Goal: Use online tool/utility

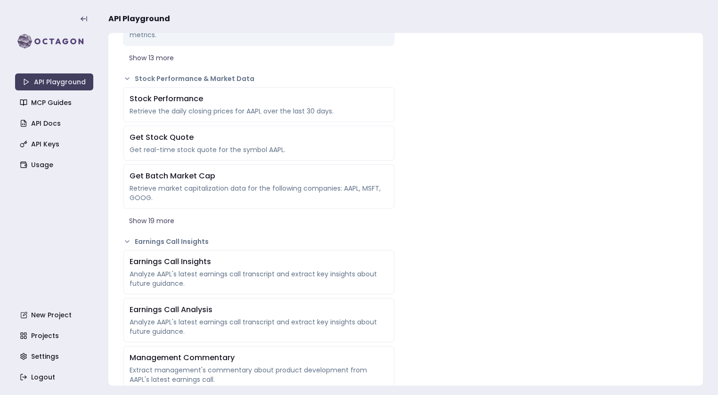
scroll to position [551, 0]
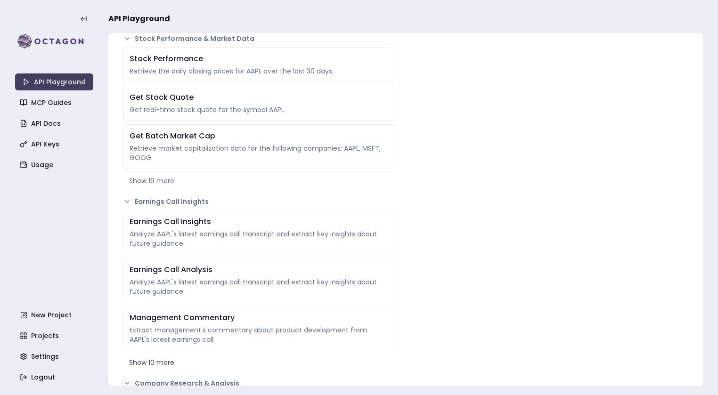
click at [265, 223] on div "Earnings Call Insights" at bounding box center [259, 221] width 259 height 11
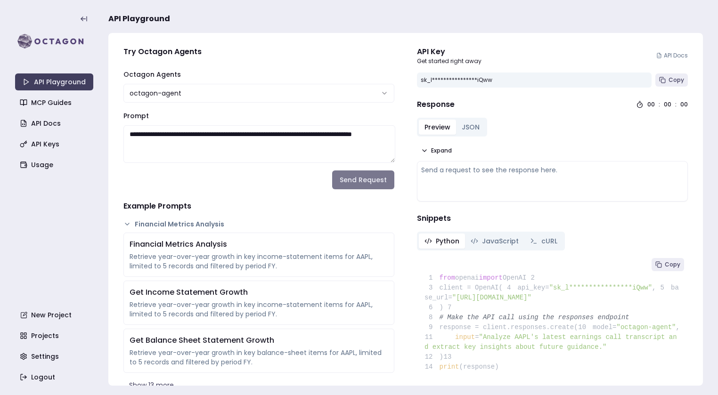
scroll to position [0, 0]
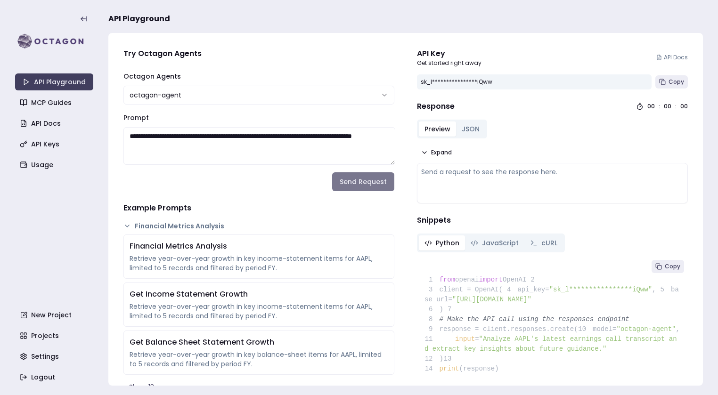
click at [355, 184] on button "Send Request" at bounding box center [363, 181] width 62 height 19
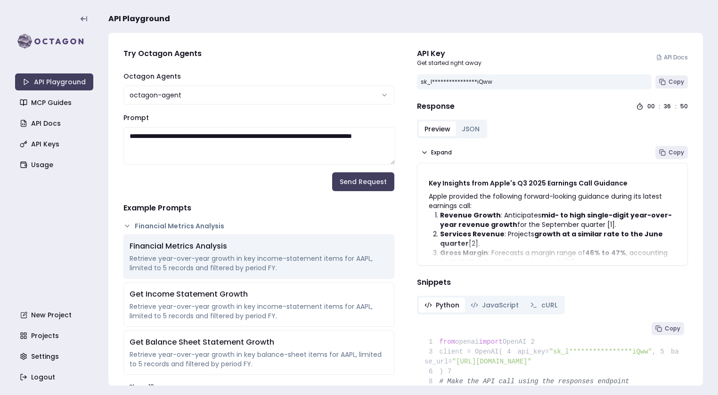
click at [258, 247] on div "Financial Metrics Analysis" at bounding box center [259, 246] width 259 height 11
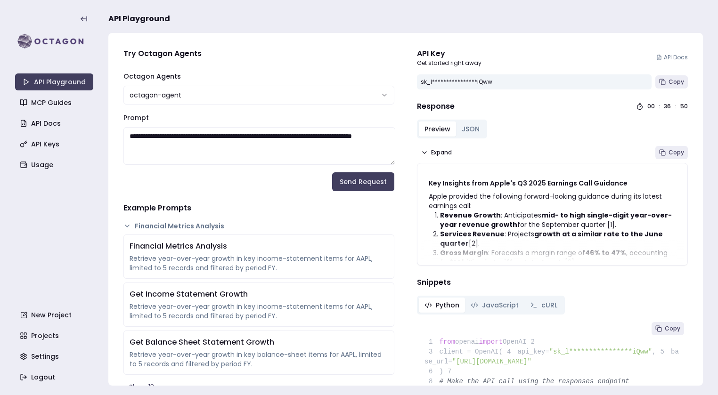
type textarea "**********"
click at [354, 175] on button "Send Request" at bounding box center [363, 181] width 62 height 19
